Goal: Task Accomplishment & Management: Use online tool/utility

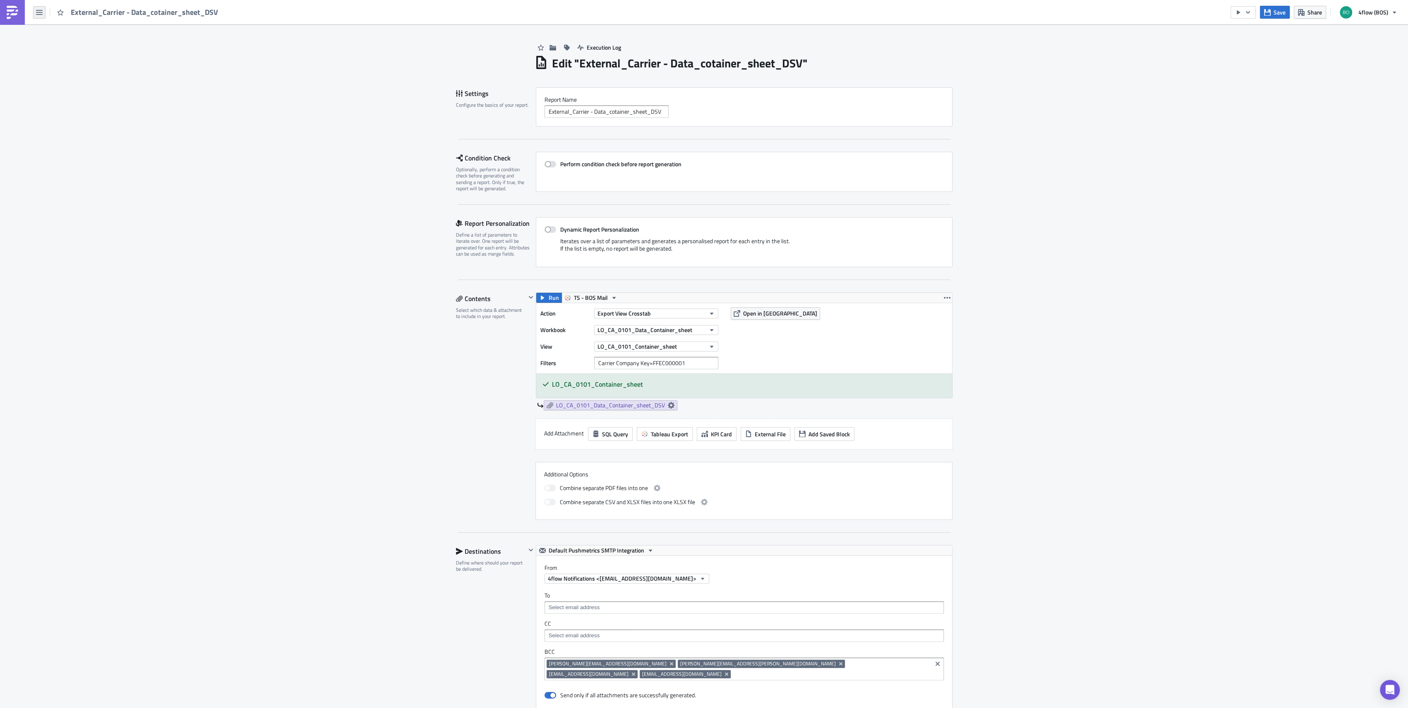
drag, startPoint x: 35, startPoint y: 9, endPoint x: 43, endPoint y: 18, distance: 12.3
click at [35, 9] on button "button" at bounding box center [39, 12] width 12 height 12
click at [67, 53] on link "Explore" at bounding box center [70, 58] width 70 height 12
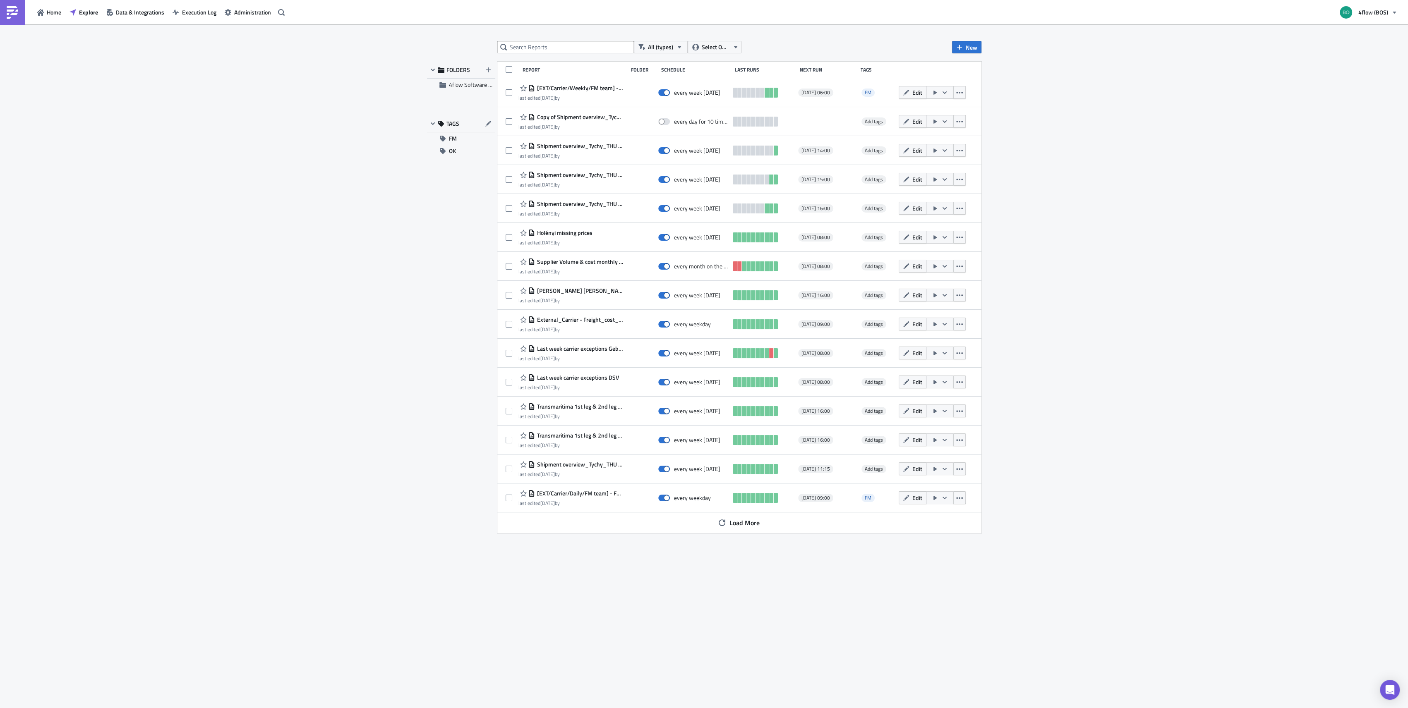
click at [566, 57] on div "All (types) Select Owner New FOLDERS 4flow Software KAM TAGS FM OK Report Folde…" at bounding box center [704, 367] width 563 height 652
click at [567, 51] on input "text" at bounding box center [565, 47] width 137 height 12
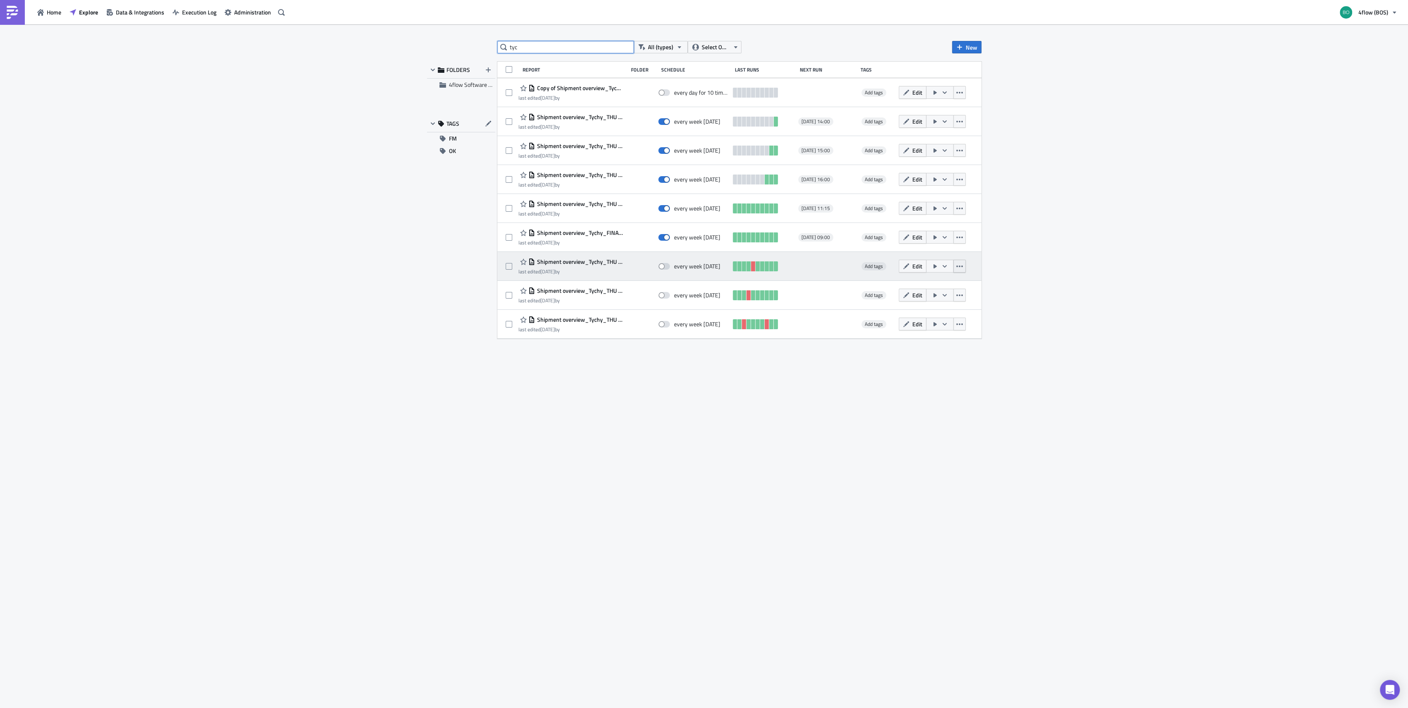
type input "tyc"
click at [957, 265] on icon "button" at bounding box center [959, 266] width 7 height 7
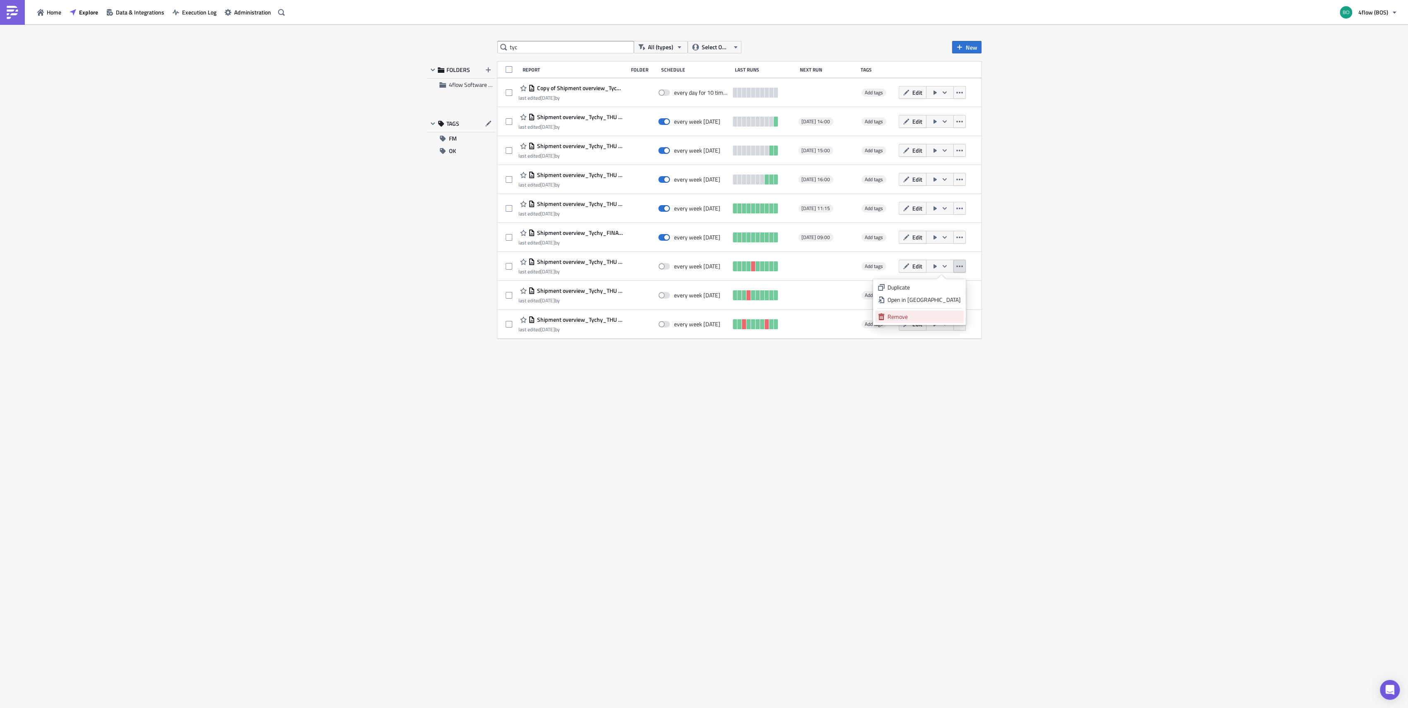
click at [918, 313] on div "Remove" at bounding box center [923, 317] width 73 height 8
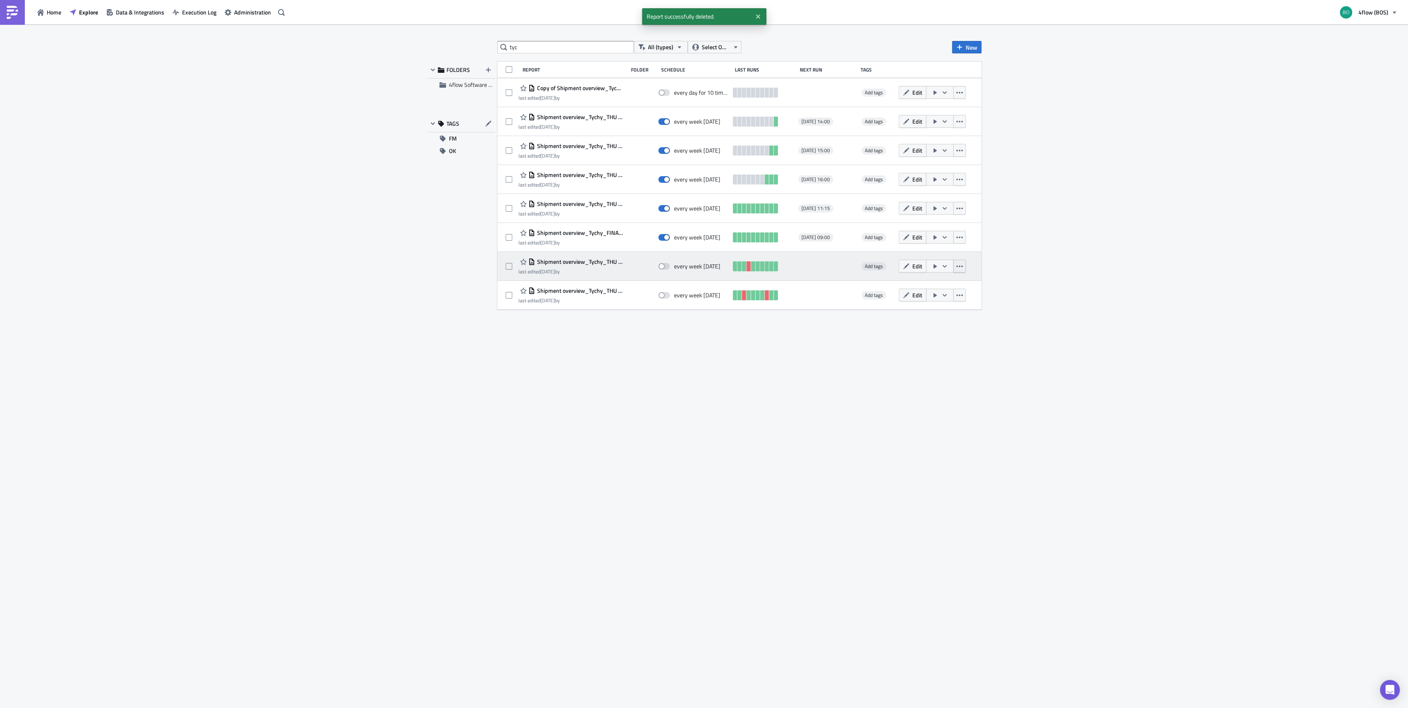
click at [957, 271] on button "button" at bounding box center [959, 266] width 12 height 13
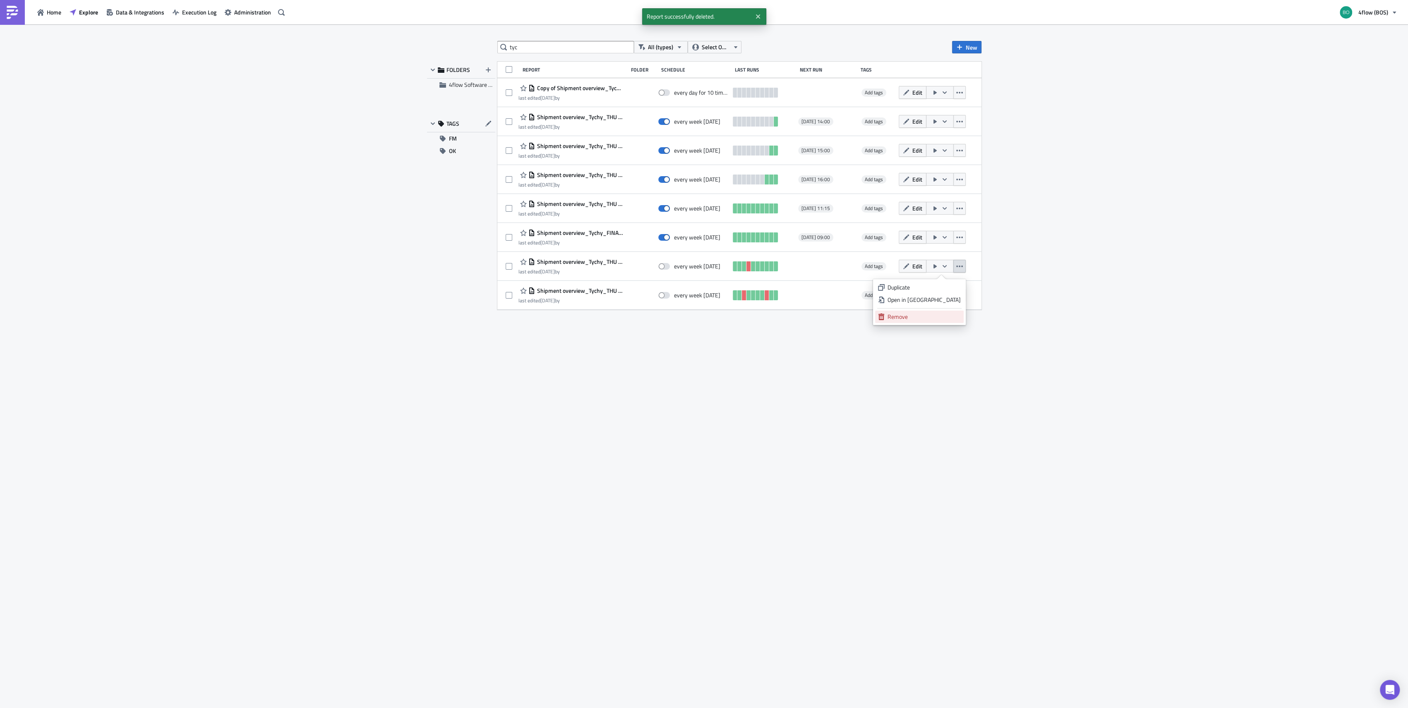
click at [954, 321] on link "Remove" at bounding box center [919, 317] width 89 height 12
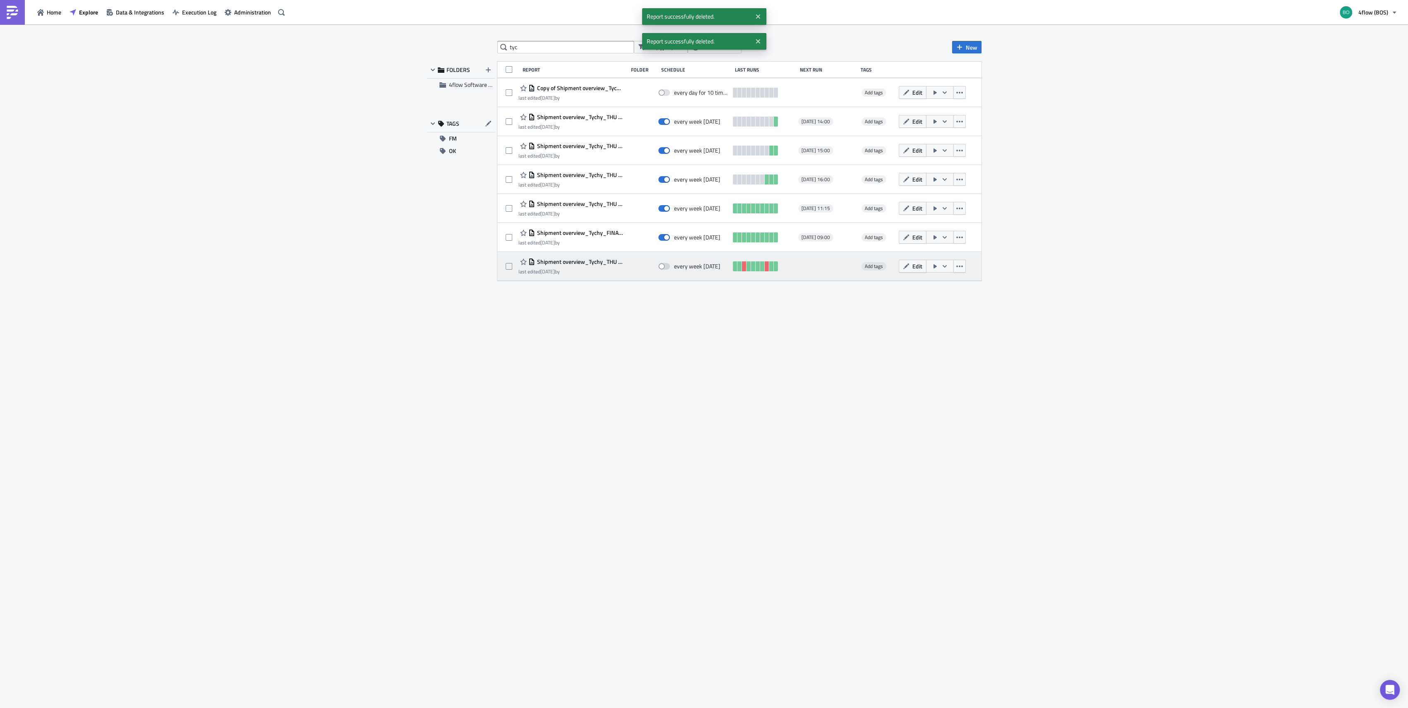
drag, startPoint x: 960, startPoint y: 266, endPoint x: 960, endPoint y: 276, distance: 9.1
click at [960, 267] on icon "button" at bounding box center [959, 266] width 7 height 7
click at [958, 321] on div "Remove" at bounding box center [923, 317] width 73 height 8
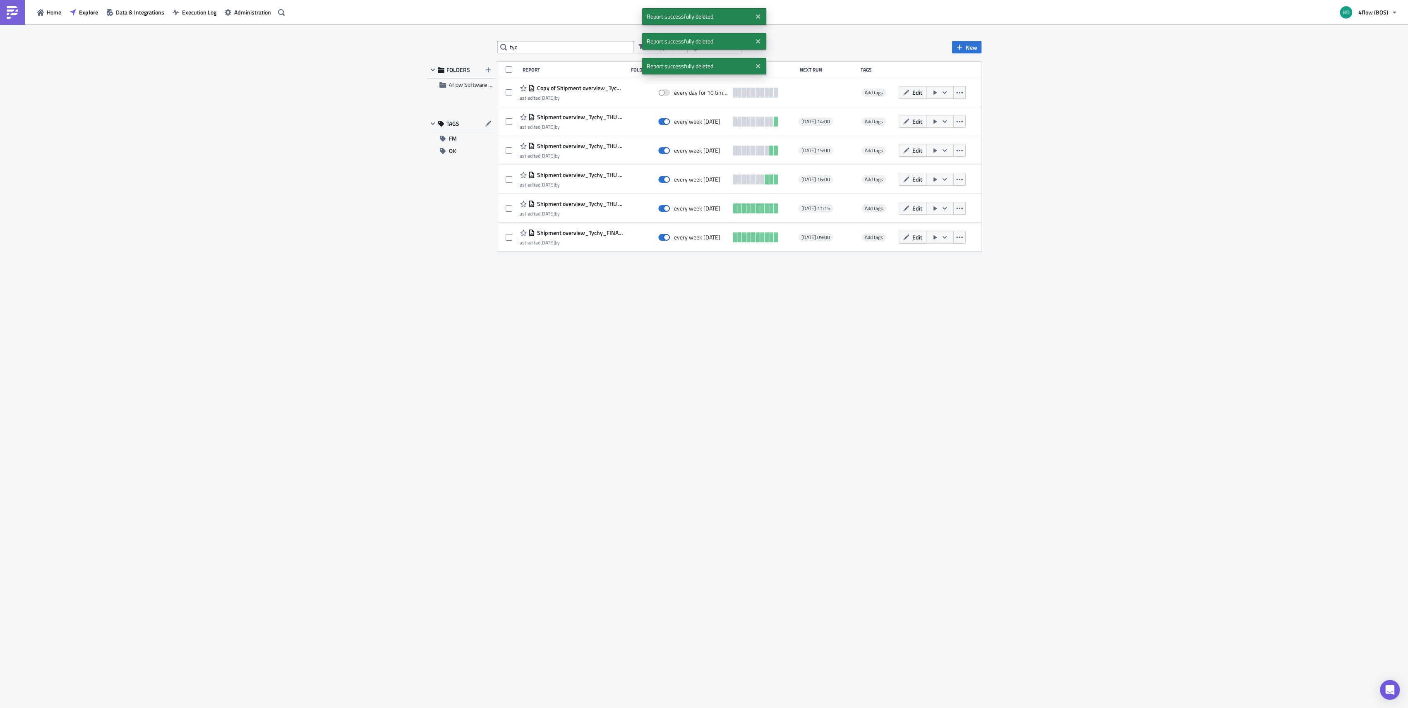
click at [917, 93] on span "Edit" at bounding box center [917, 92] width 10 height 9
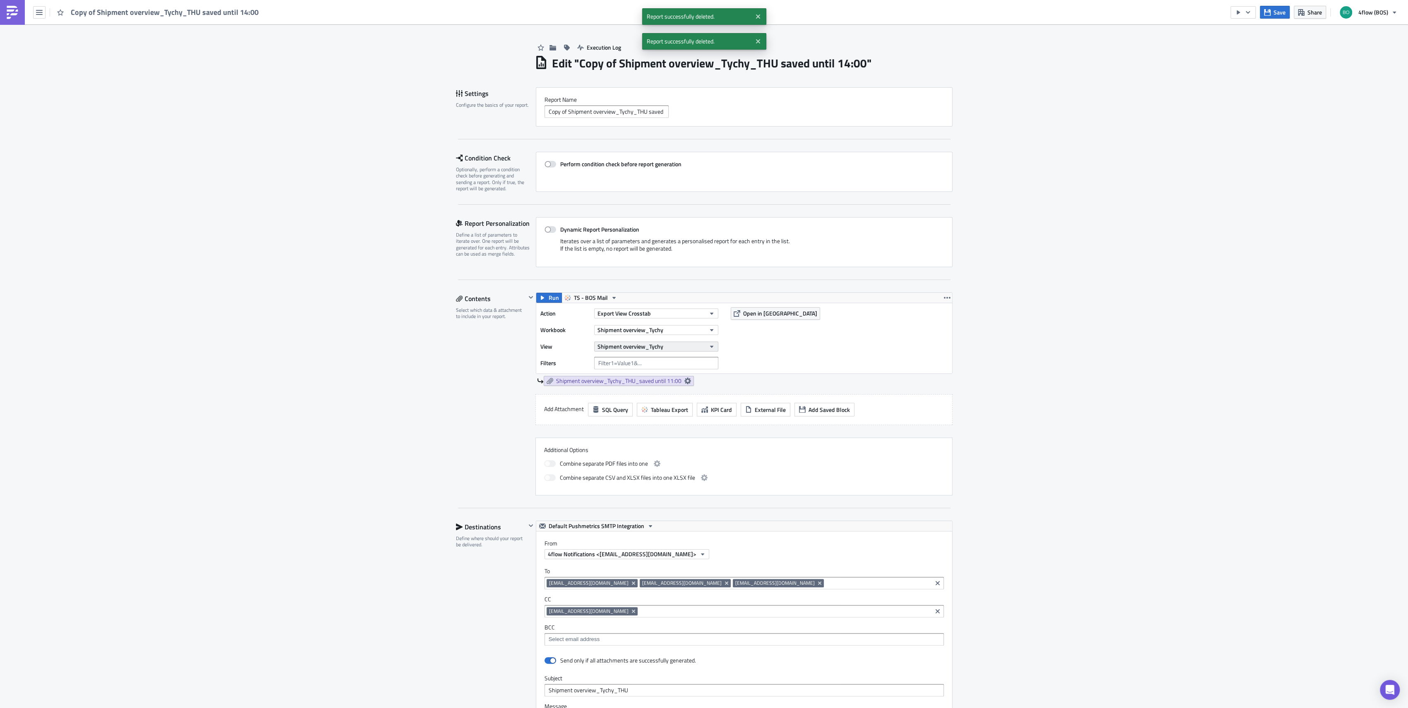
click at [666, 347] on button "Shipment overview_Tychy" at bounding box center [656, 347] width 124 height 10
click at [667, 412] on div "Shipment overview_Tychy_MON" at bounding box center [634, 411] width 81 height 8
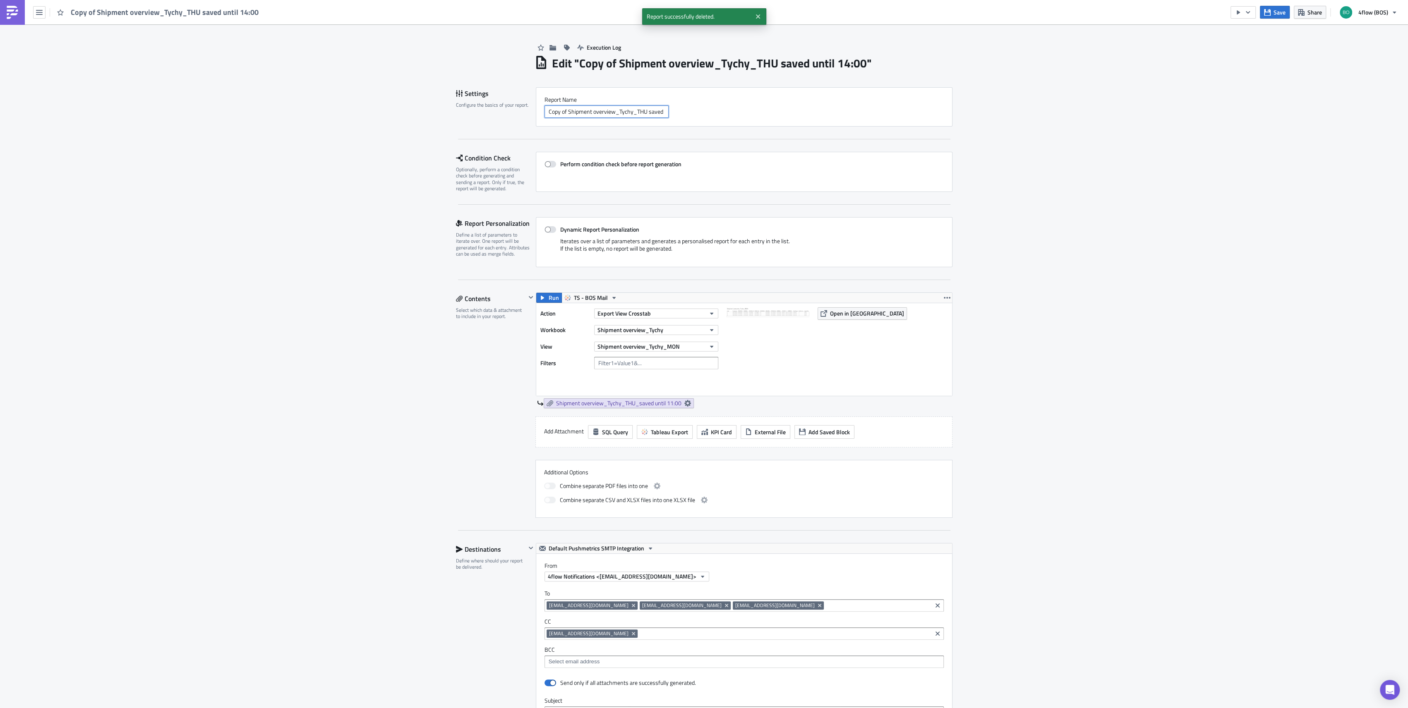
click at [604, 110] on input "Copy of Shipment overview_Tychy_THU saved until 14:00" at bounding box center [606, 111] width 124 height 12
drag, startPoint x: 563, startPoint y: 110, endPoint x: 297, endPoint y: 103, distance: 266.1
click at [297, 103] on div "Execution Log Edit " Copy of Shipment overview_Tychy_THU saved until 14:00 " Dr…" at bounding box center [704, 542] width 1408 height 1036
drag, startPoint x: 613, startPoint y: 113, endPoint x: 785, endPoint y: 125, distance: 172.9
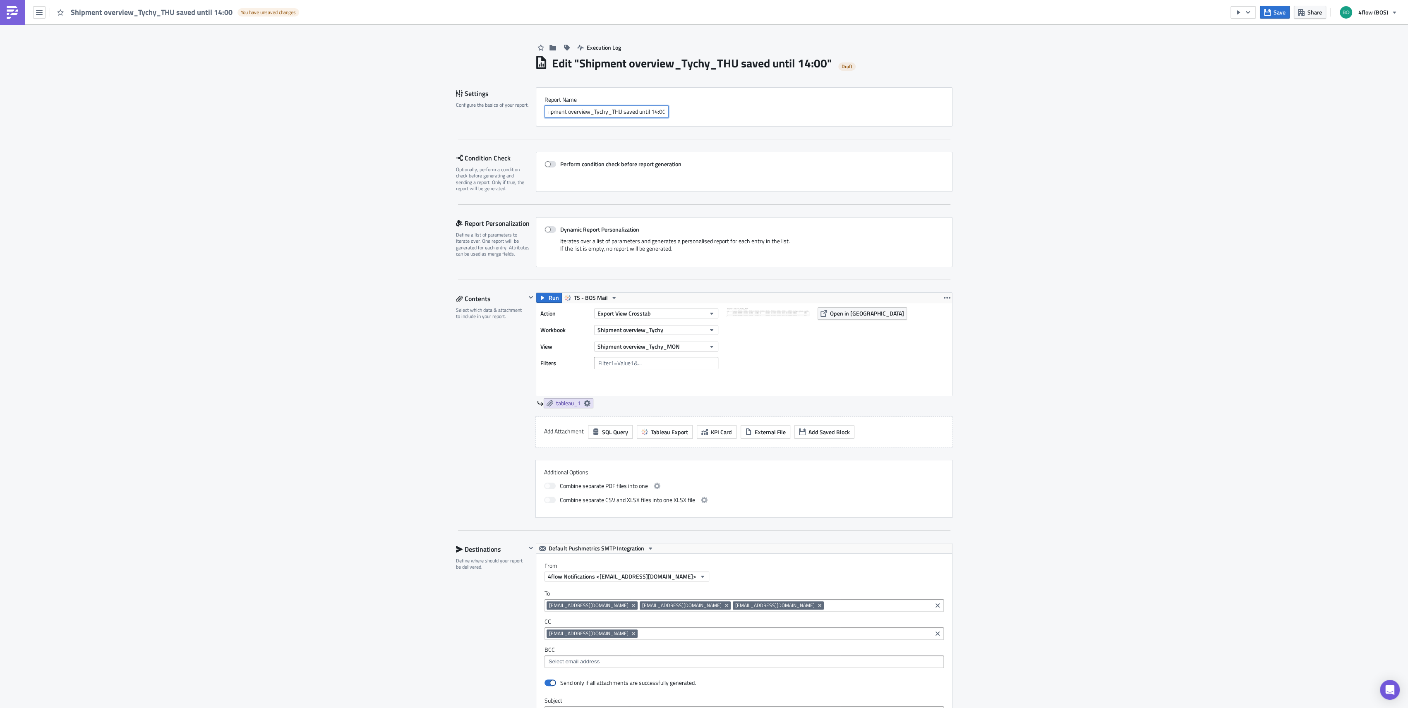
click at [784, 123] on div "Report Nam﻿e Shipment overview_Tychy_THU saved until 14:00" at bounding box center [744, 106] width 417 height 39
type input "Shipment overview_Tychy_late TO report"
click at [310, 101] on div "Execution Log Edit " Shipment overview_Tychy_late TO report " Draft Settings Co…" at bounding box center [704, 542] width 1408 height 1036
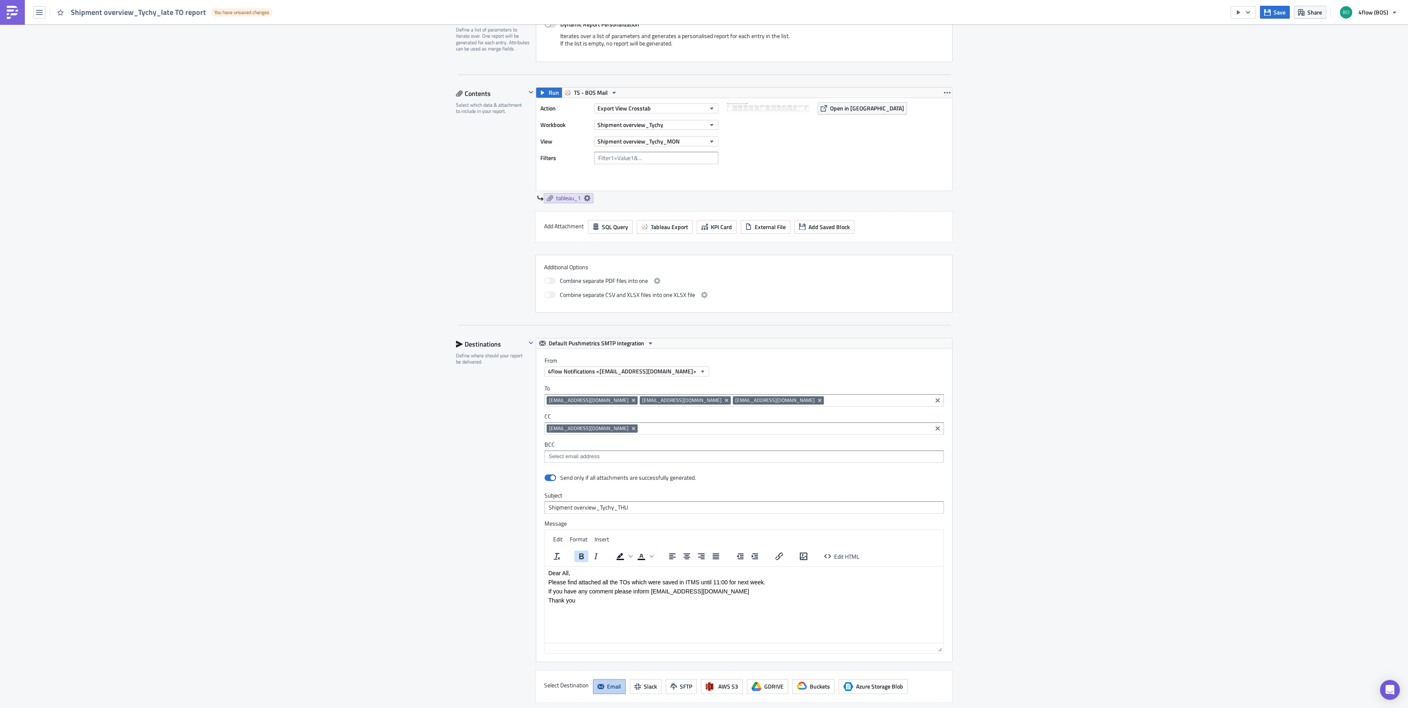
scroll to position [221, 0]
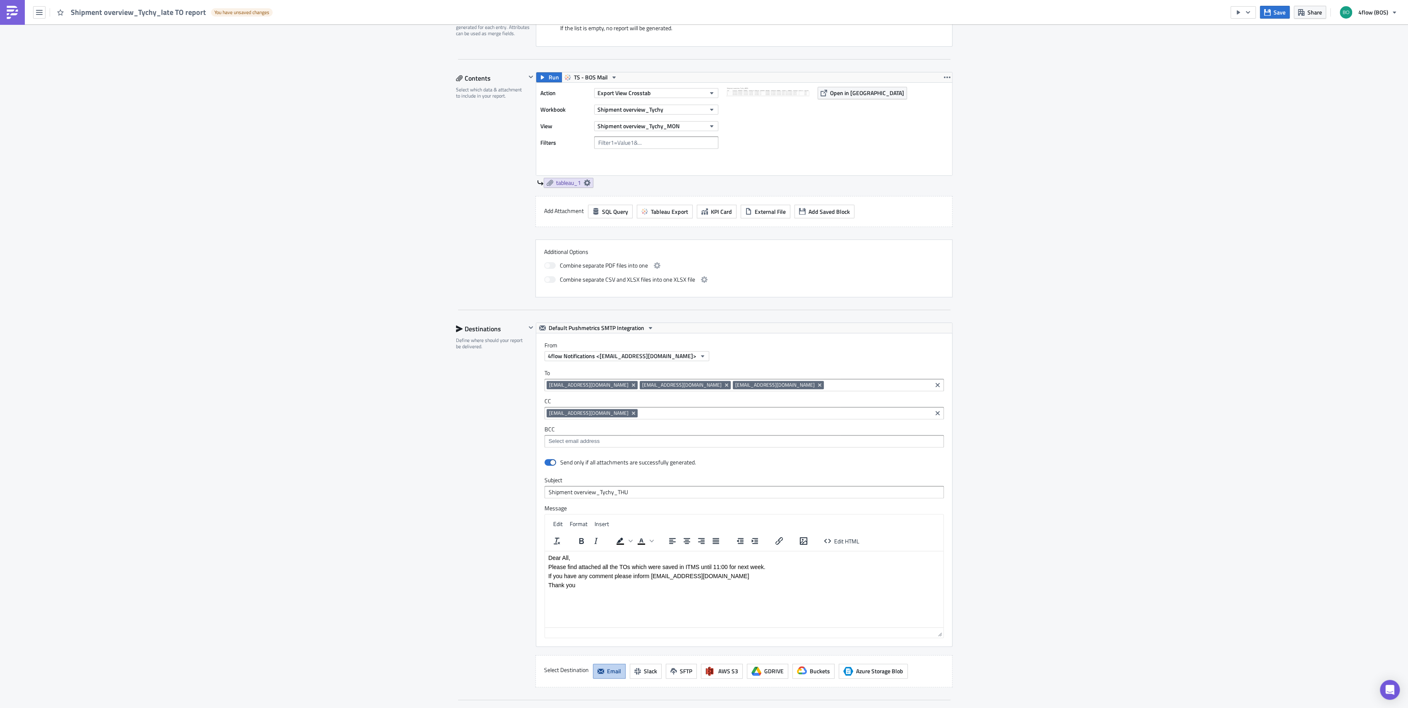
click at [689, 569] on p "Please find attached all the TOs which were saved in ITMS until 11:00 for next …" at bounding box center [744, 566] width 392 height 7
drag, startPoint x: 671, startPoint y: 568, endPoint x: 691, endPoint y: 567, distance: 20.8
click at [691, 567] on p "Please find attached all the TOs which were saved in ITMS until 11:00 for next …" at bounding box center [744, 566] width 392 height 7
click at [713, 565] on p "Please find attached all the TOs which were saved in ITMS until 11:00 for next …" at bounding box center [744, 566] width 392 height 7
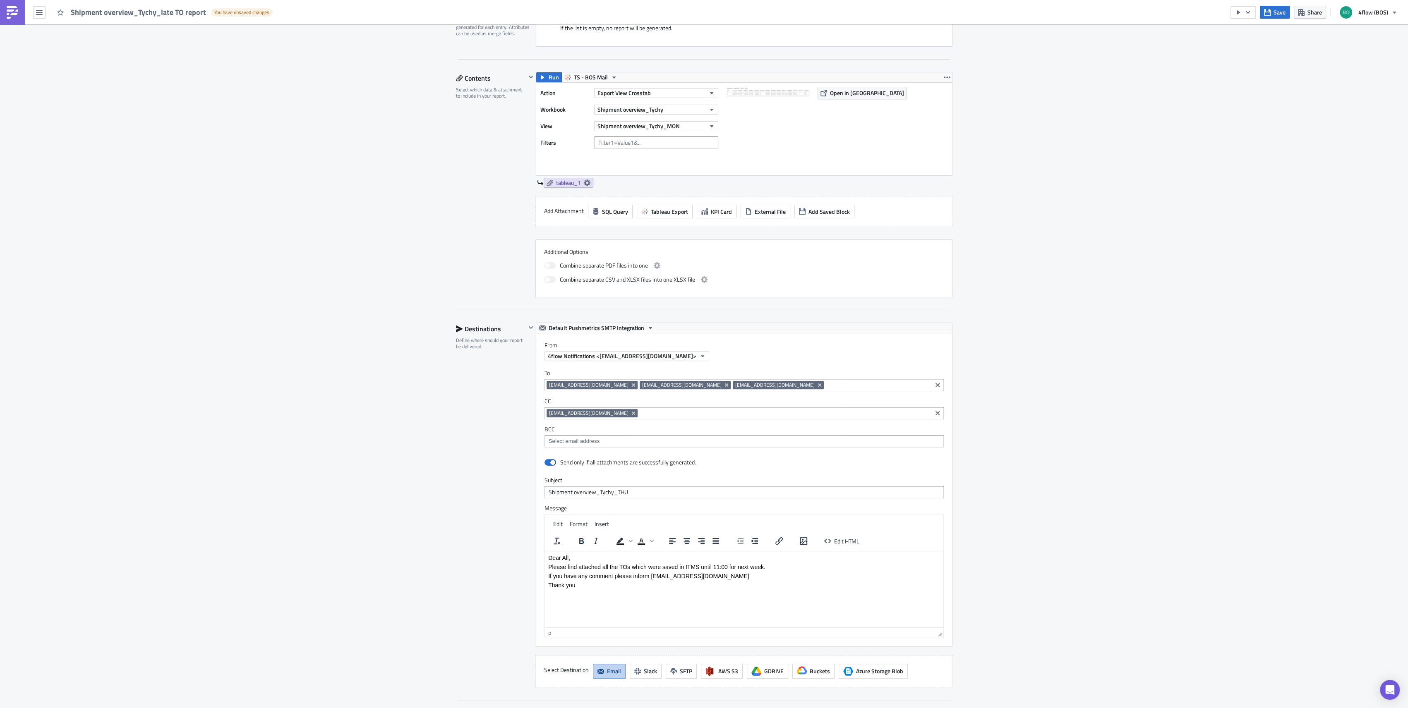
click at [713, 566] on p "Please find attached all the TOs which were saved in ITMS until 11:00 for next …" at bounding box center [744, 566] width 392 height 7
click at [808, 566] on p "Please find attached all the TOs which were saved in ITMS until [DATE] 8:00 for…" at bounding box center [744, 566] width 392 height 7
click at [762, 566] on p "Please find attached all the TOs which were saved in ITMS until [DATE] 8:00 for…" at bounding box center [744, 566] width 392 height 7
click at [477, 508] on div "Destinations Define where should your report be delivered." at bounding box center [491, 505] width 70 height 365
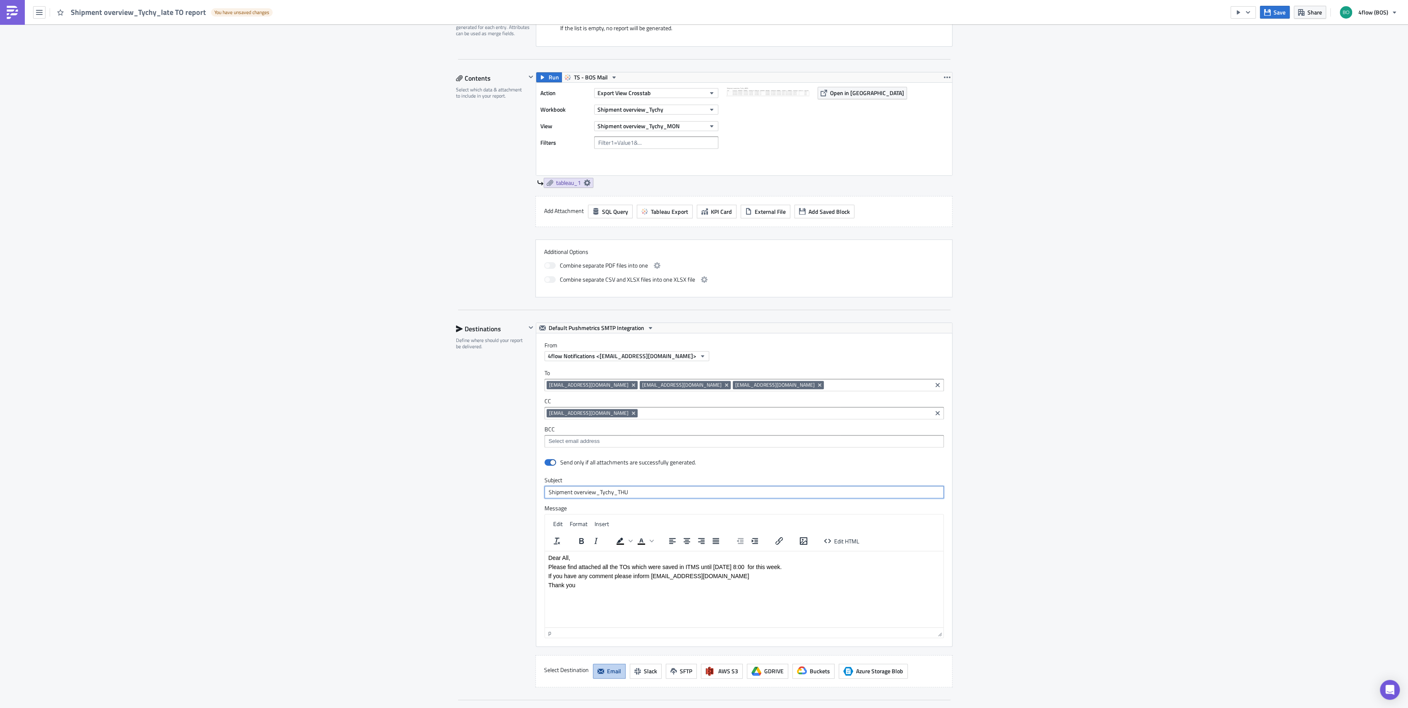
drag, startPoint x: 612, startPoint y: 493, endPoint x: 781, endPoint y: 506, distance: 169.8
click at [781, 506] on div "Send only if all attachments are successfully generated. Subject Shipment overv…" at bounding box center [744, 551] width 416 height 191
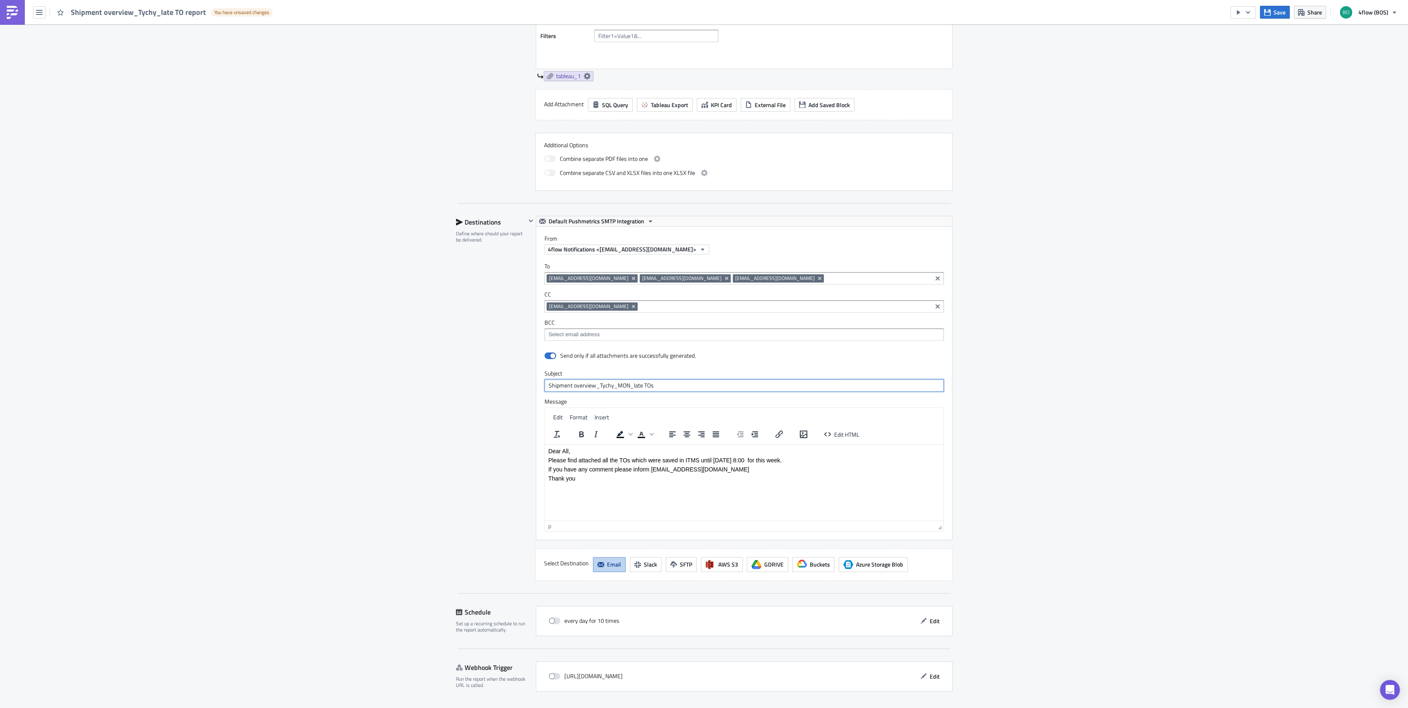
scroll to position [350, 0]
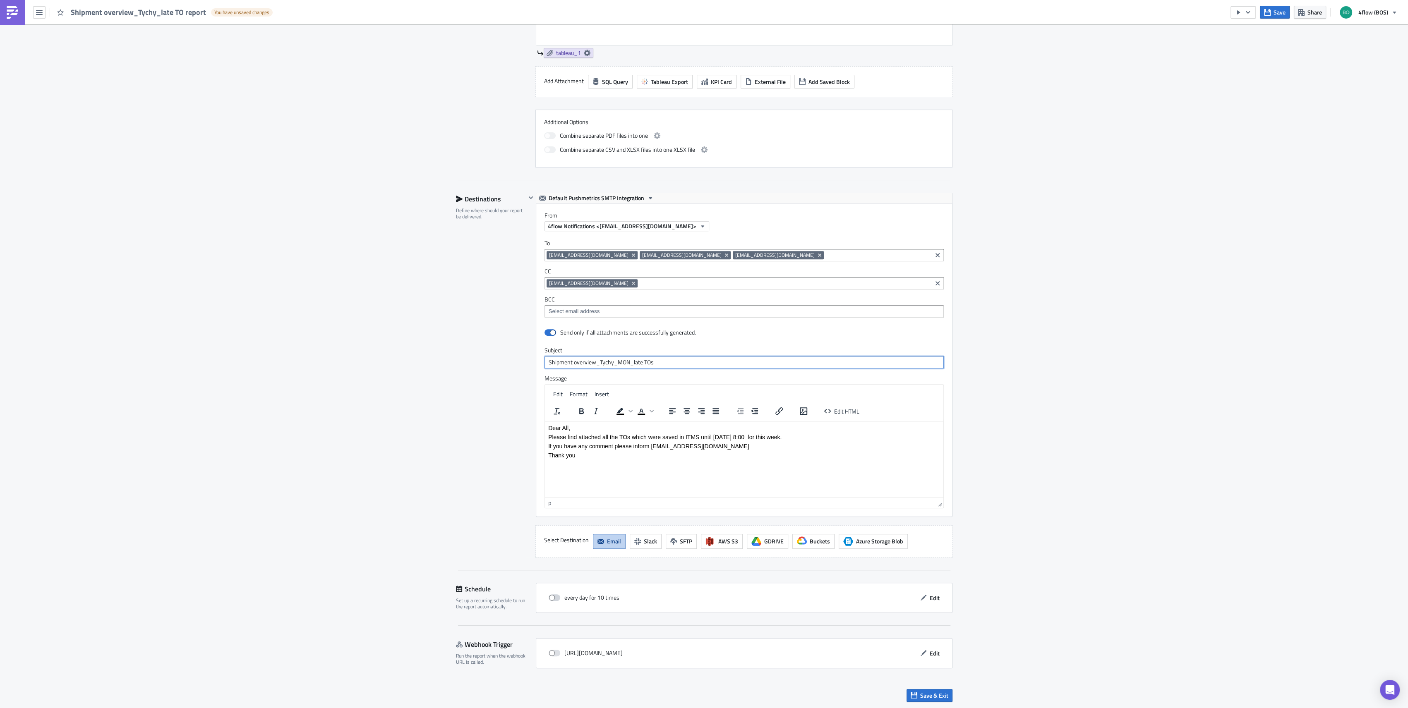
type input "Shipment overview_Tychy_MON_late TOs"
click at [555, 599] on label at bounding box center [557, 597] width 16 height 7
click at [555, 599] on input "checkbox" at bounding box center [552, 597] width 5 height 5
checkbox input "true"
click at [920, 599] on icon "button" at bounding box center [923, 597] width 7 height 7
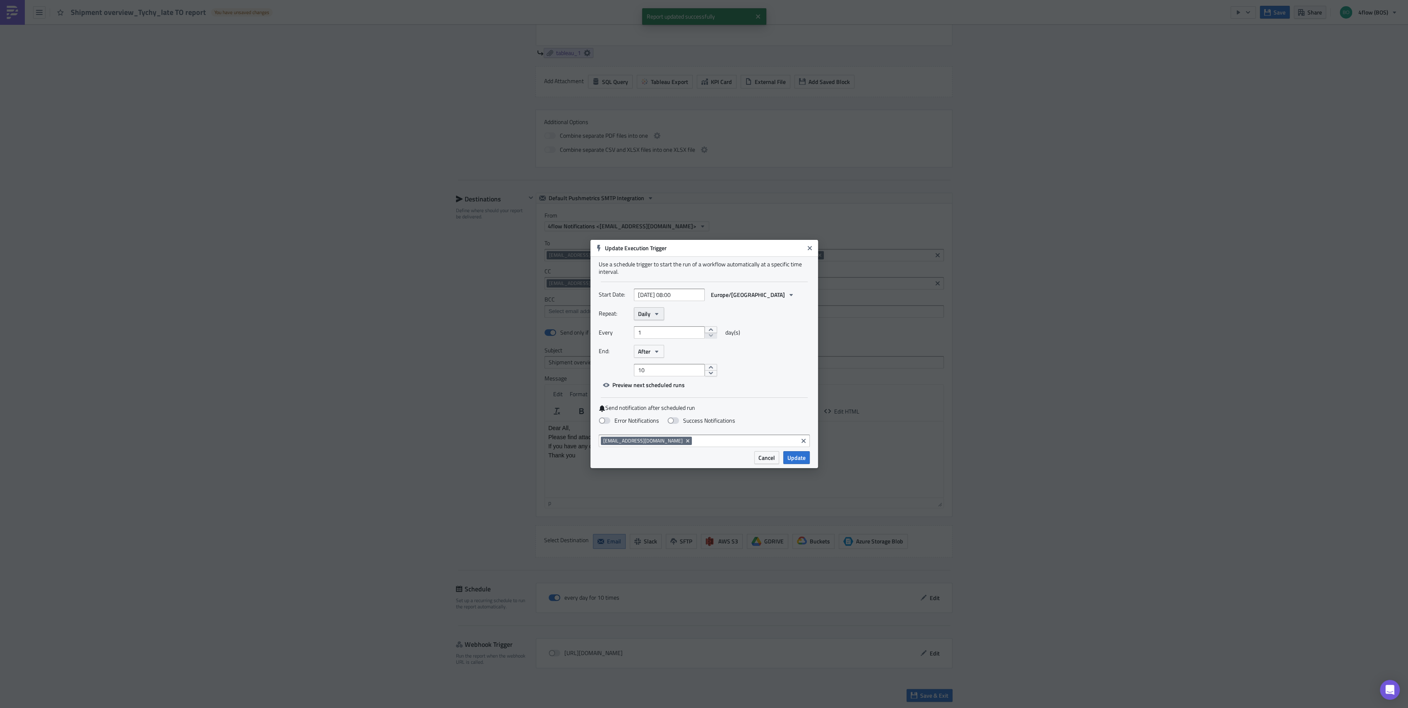
click at [644, 318] on button "Daily" at bounding box center [649, 313] width 30 height 13
click at [662, 354] on div "Weekly" at bounding box center [673, 353] width 69 height 8
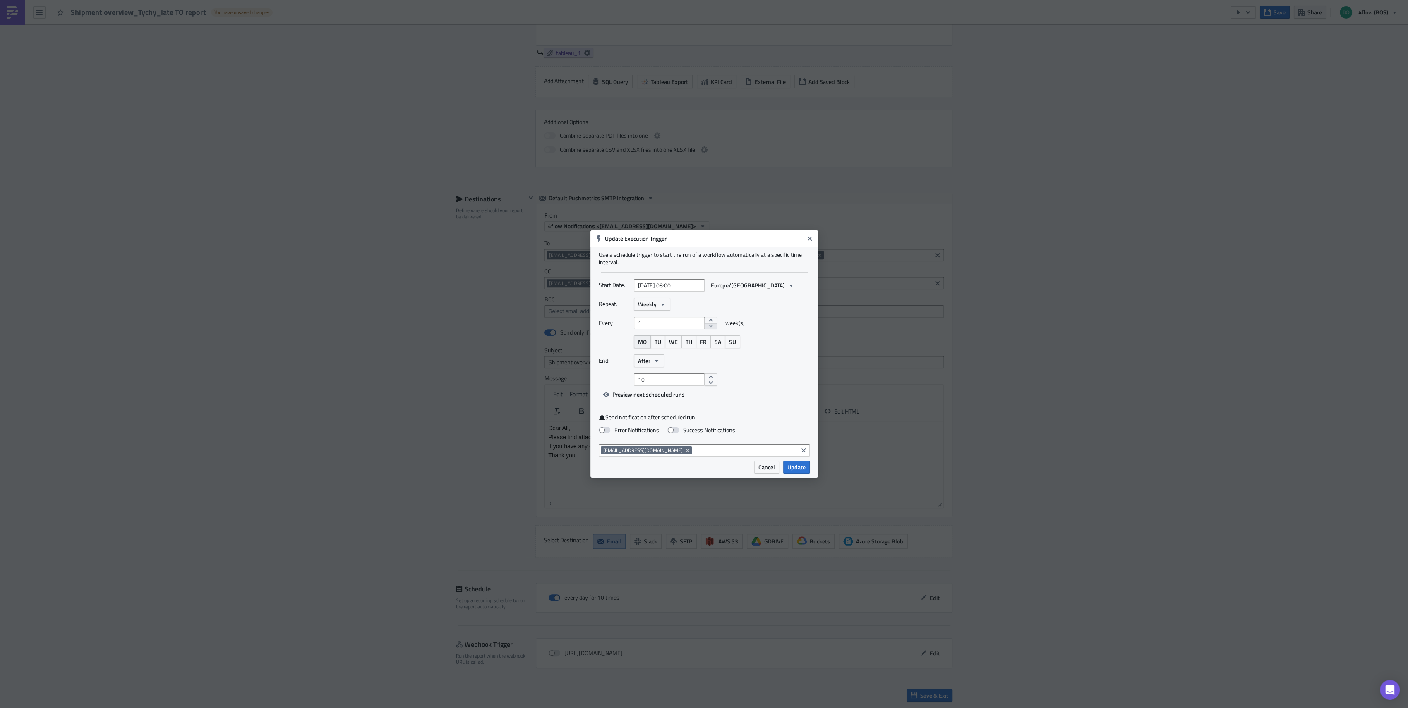
click at [639, 341] on span "MO" at bounding box center [642, 342] width 9 height 9
click at [656, 367] on button "After" at bounding box center [649, 361] width 30 height 13
click at [671, 375] on div "Never" at bounding box center [673, 376] width 69 height 8
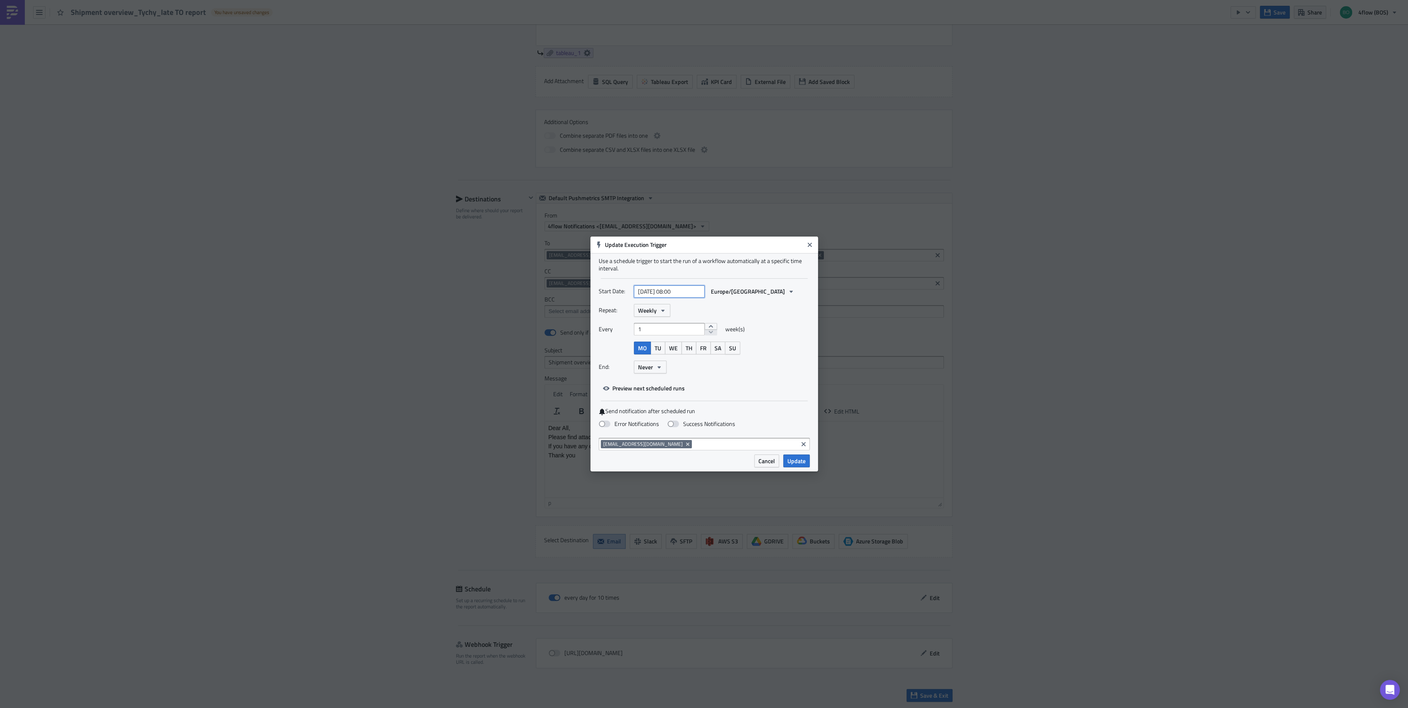
select select "8"
select select "2025"
drag, startPoint x: 678, startPoint y: 292, endPoint x: 817, endPoint y: 302, distance: 139.4
click at [817, 302] on div "Use a schedule trigger to start the run of a workflow automatically at a specif…" at bounding box center [704, 353] width 228 height 201
type input "[DATE] 08:30"
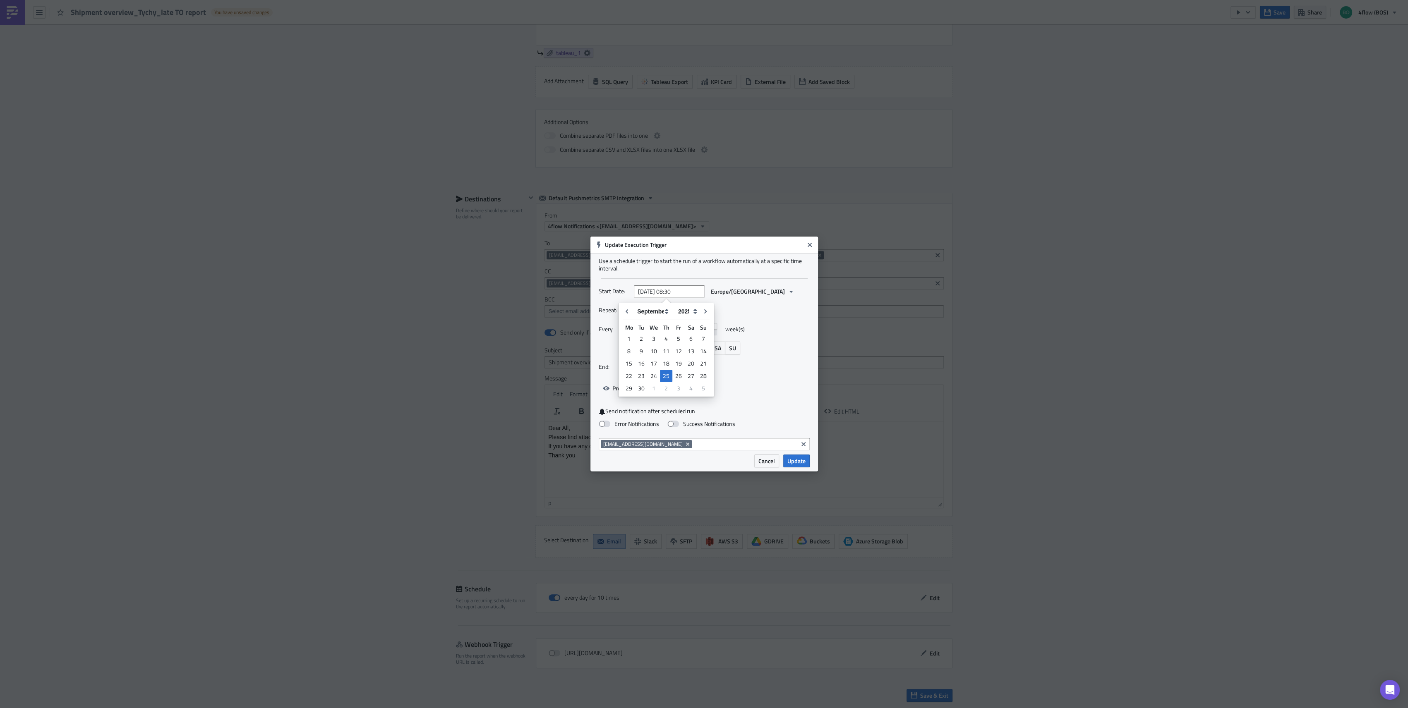
click at [758, 280] on div "Use a schedule trigger to start the run of a workflow automatically at a specif…" at bounding box center [704, 353] width 228 height 201
click at [789, 464] on span "Update" at bounding box center [796, 461] width 18 height 9
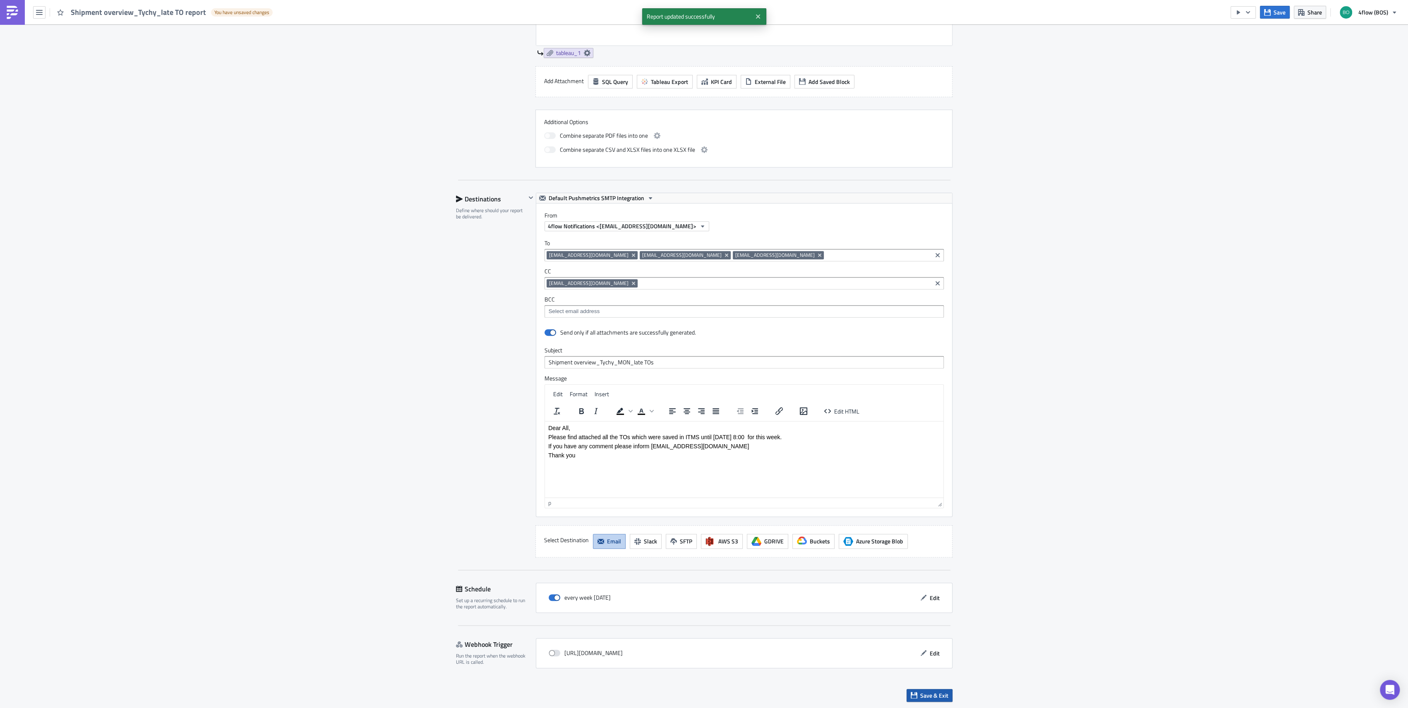
click at [929, 696] on span "Save & Exit" at bounding box center [934, 695] width 28 height 9
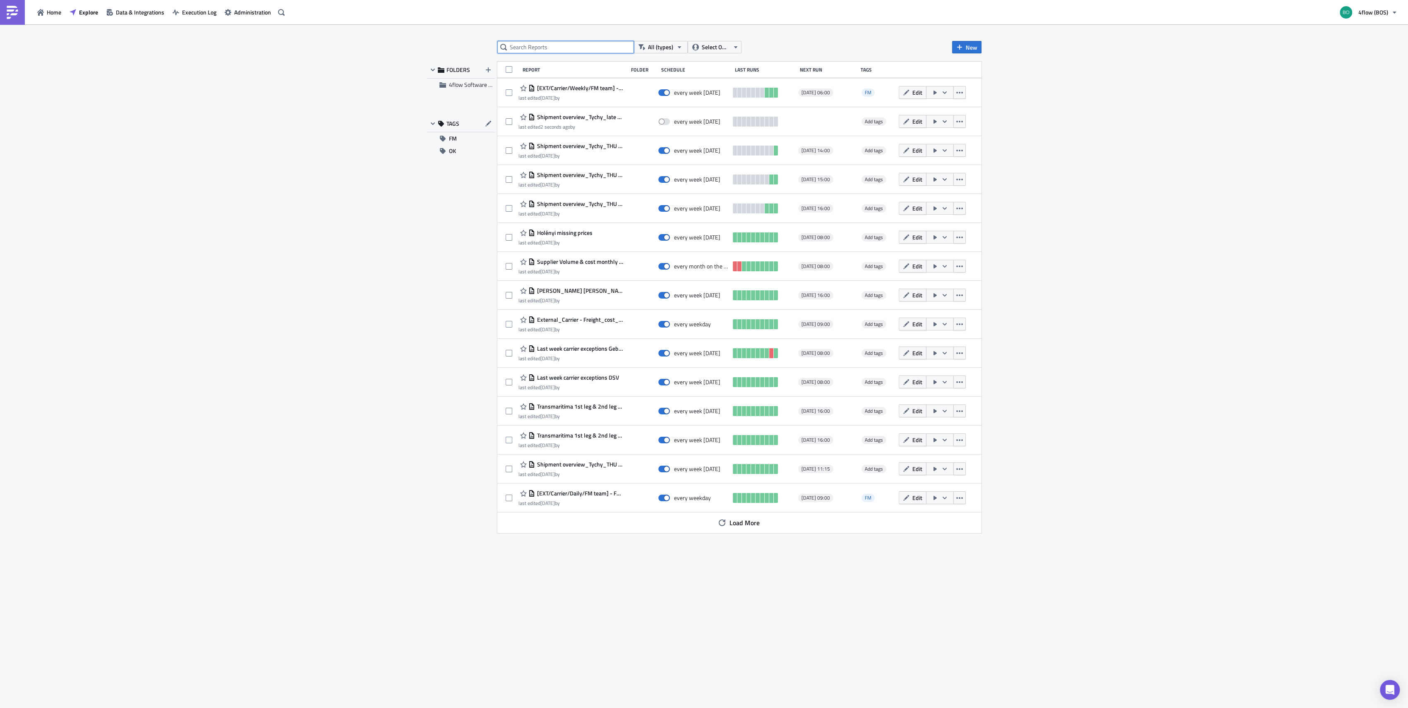
click at [561, 49] on input "text" at bounding box center [565, 47] width 137 height 12
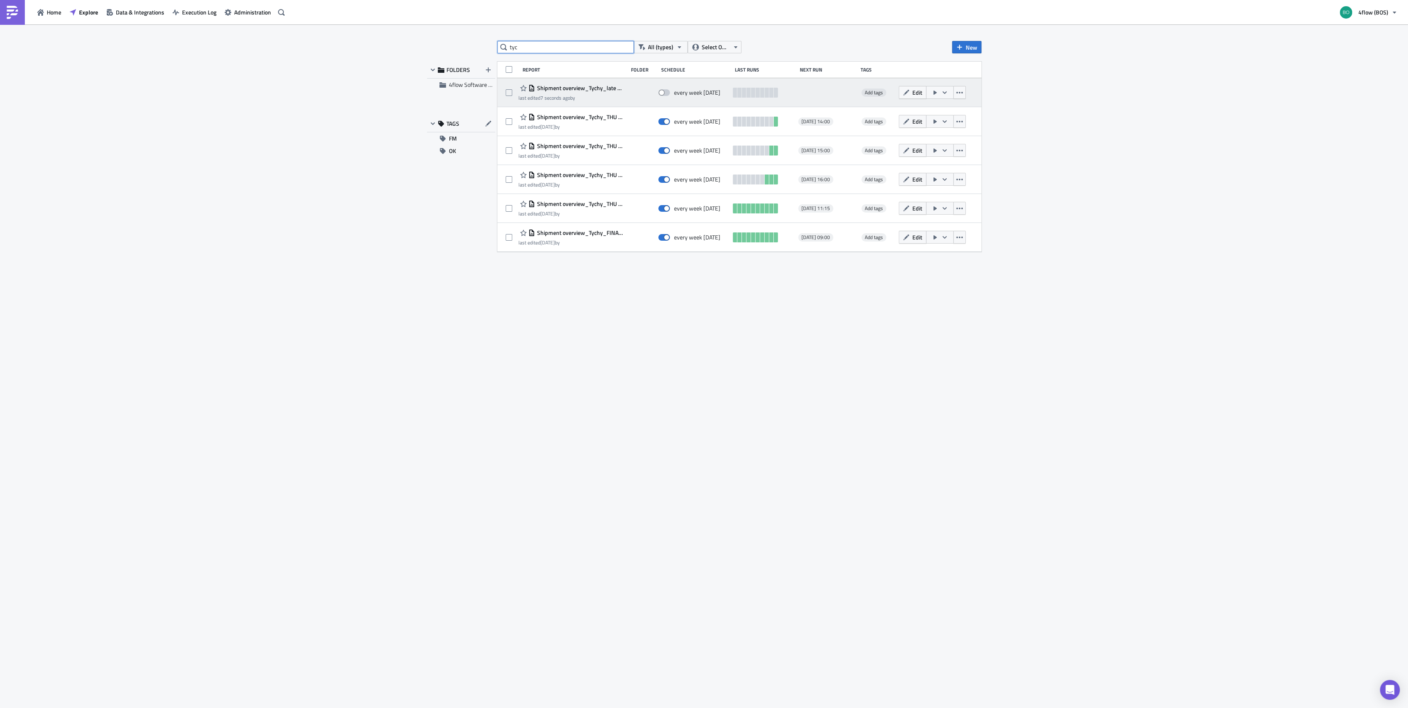
type input "tyc"
click at [663, 91] on span at bounding box center [664, 92] width 12 height 7
click at [663, 91] on input "checkbox" at bounding box center [662, 92] width 5 height 5
checkbox input "true"
click at [948, 93] on button "button" at bounding box center [940, 92] width 28 height 13
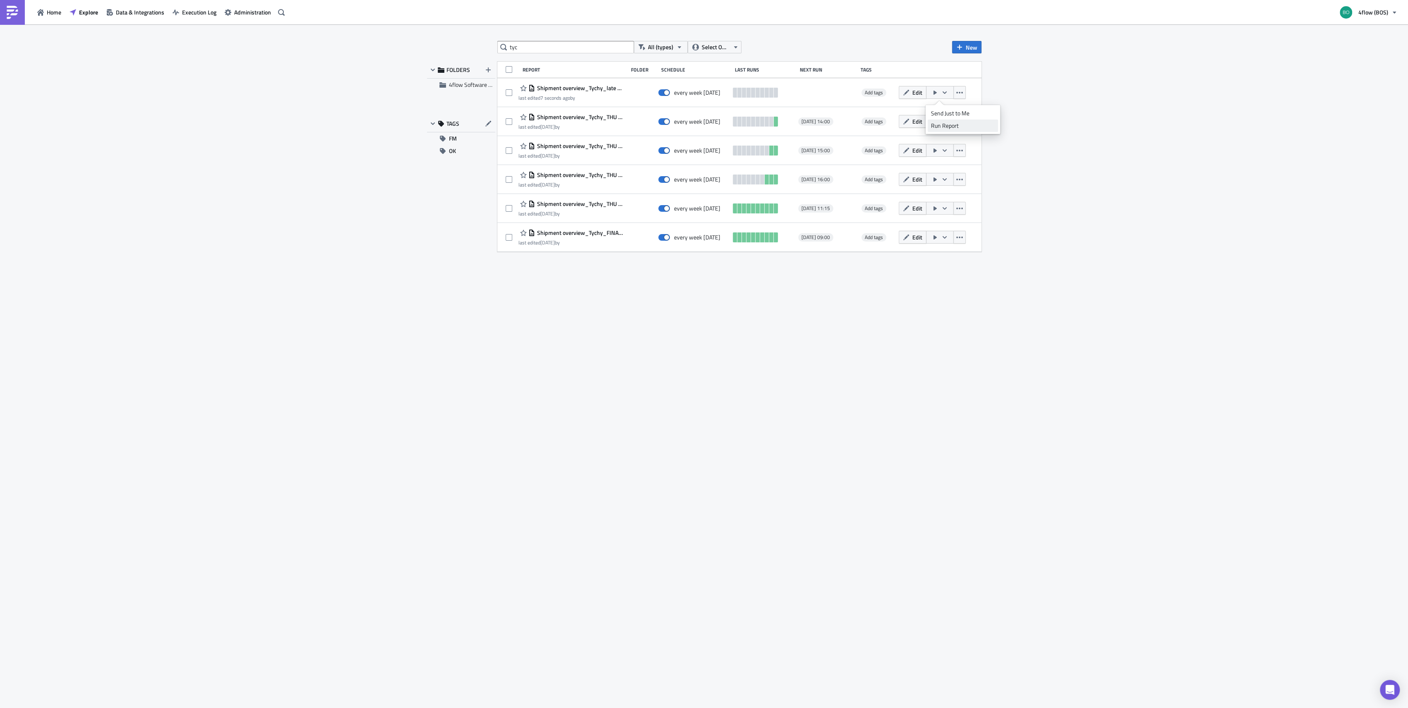
click at [953, 126] on div "Run Report" at bounding box center [962, 126] width 65 height 8
